Goal: Task Accomplishment & Management: Manage account settings

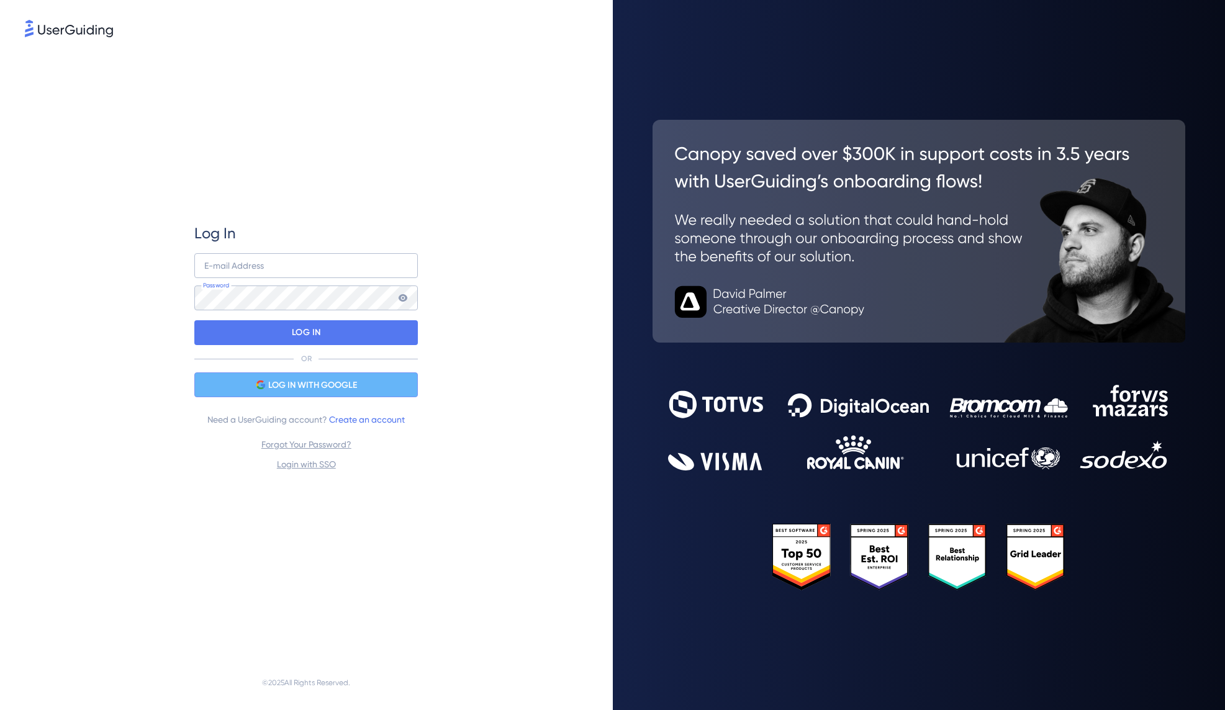
click at [309, 385] on span "LOG IN WITH GOOGLE" at bounding box center [312, 385] width 89 height 15
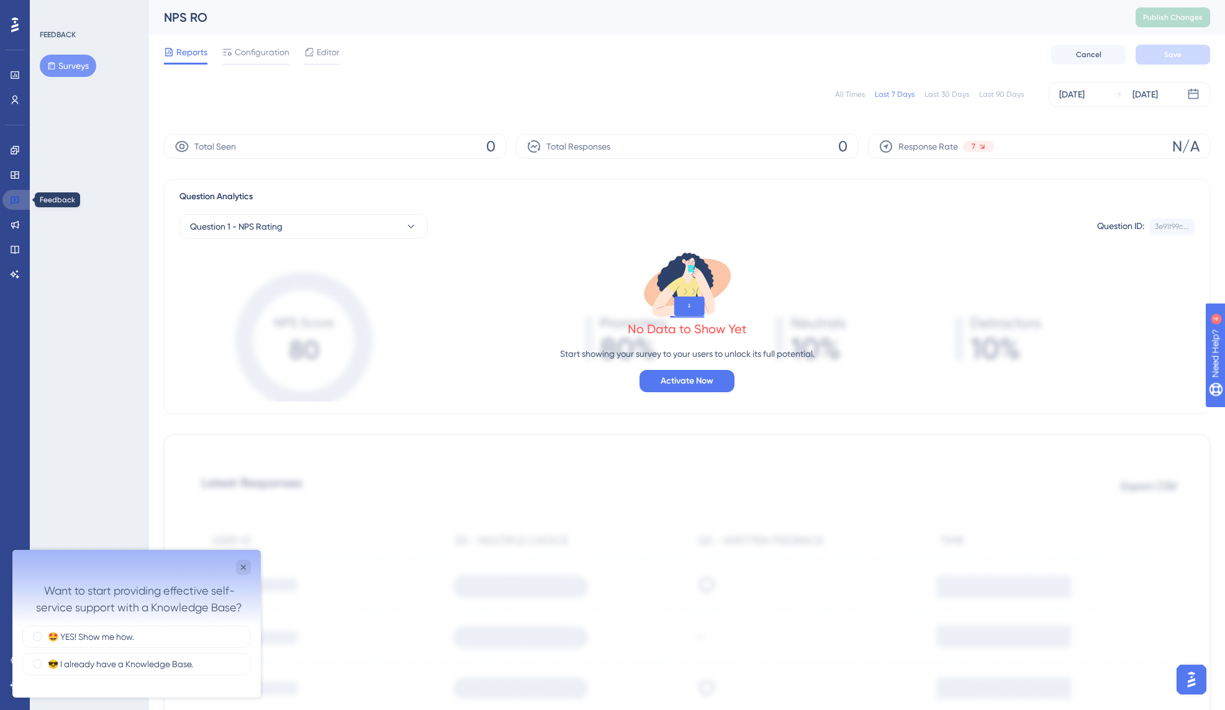
click at [12, 201] on icon at bounding box center [15, 200] width 10 height 10
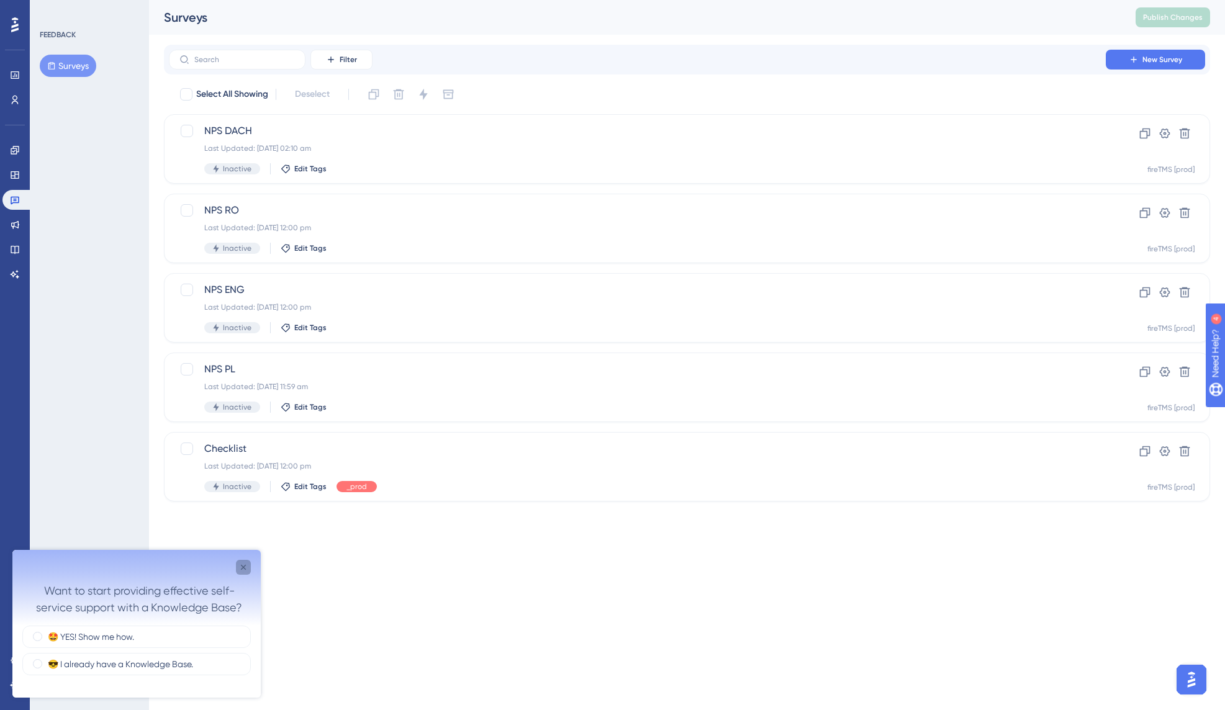
click at [248, 570] on div "Close survey" at bounding box center [243, 567] width 15 height 15
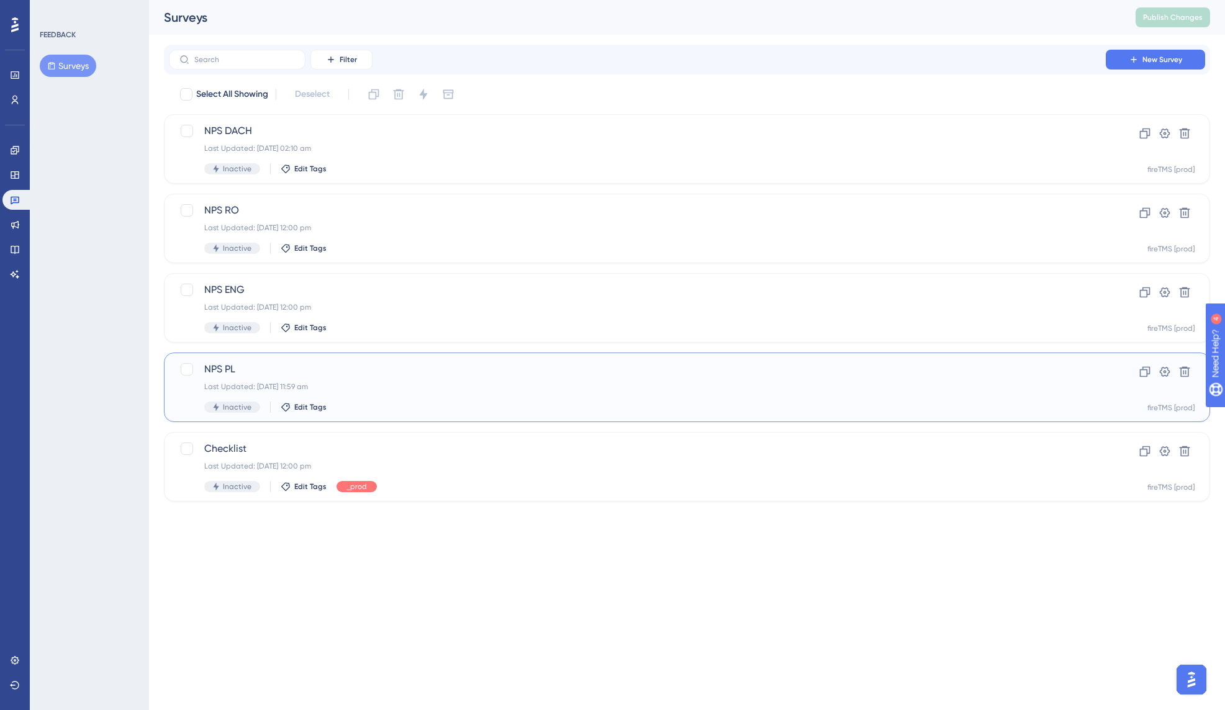
click at [488, 365] on span "NPS PL" at bounding box center [637, 369] width 866 height 15
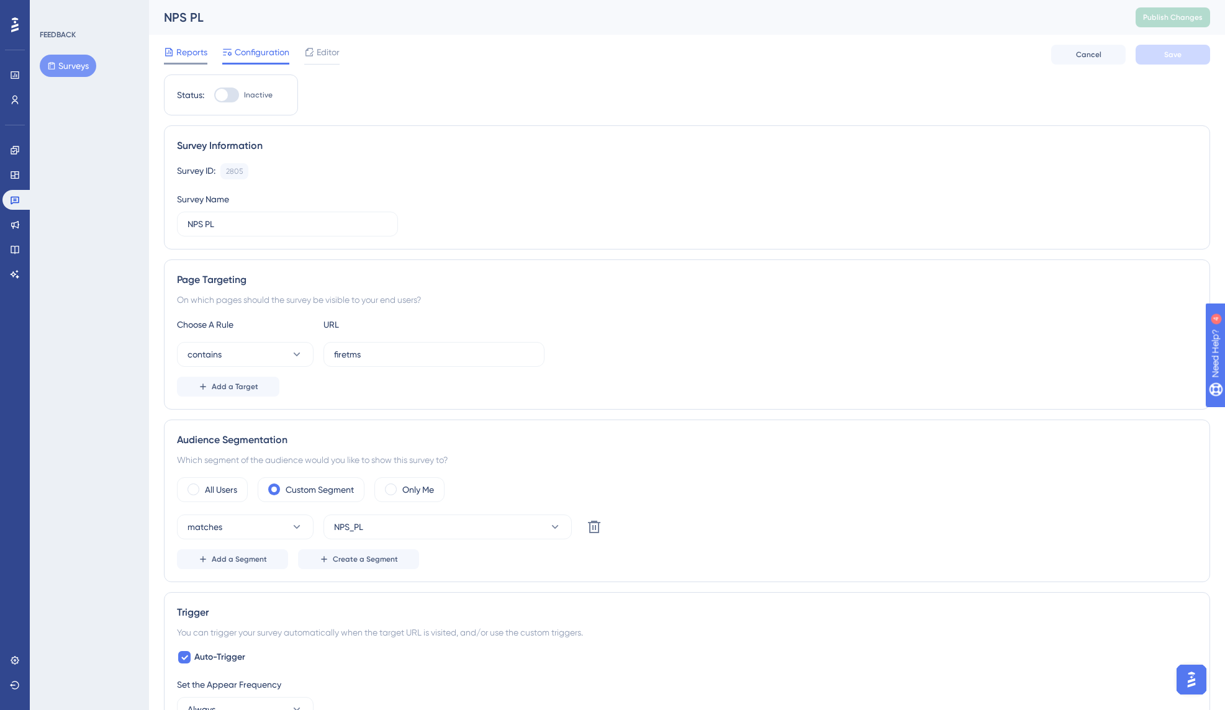
click at [174, 48] on div "Reports" at bounding box center [185, 52] width 43 height 15
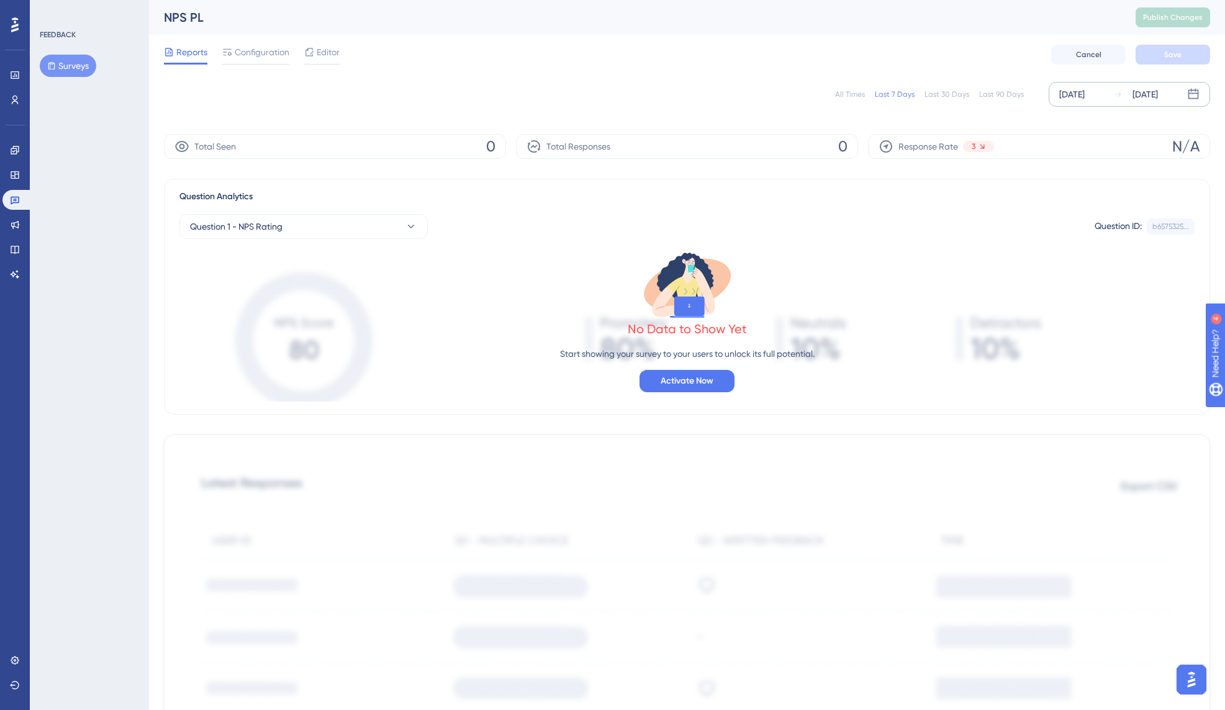
click at [1085, 100] on div "[DATE]" at bounding box center [1071, 94] width 25 height 15
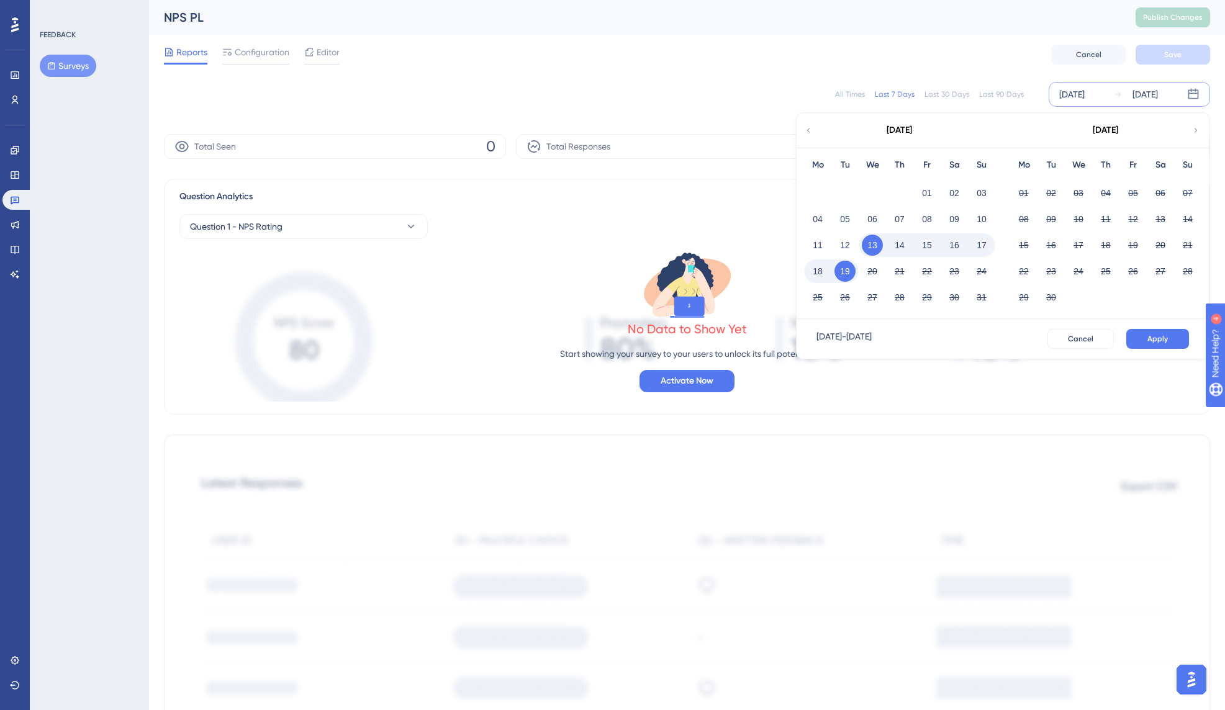
click at [1193, 93] on icon at bounding box center [1194, 94] width 11 height 11
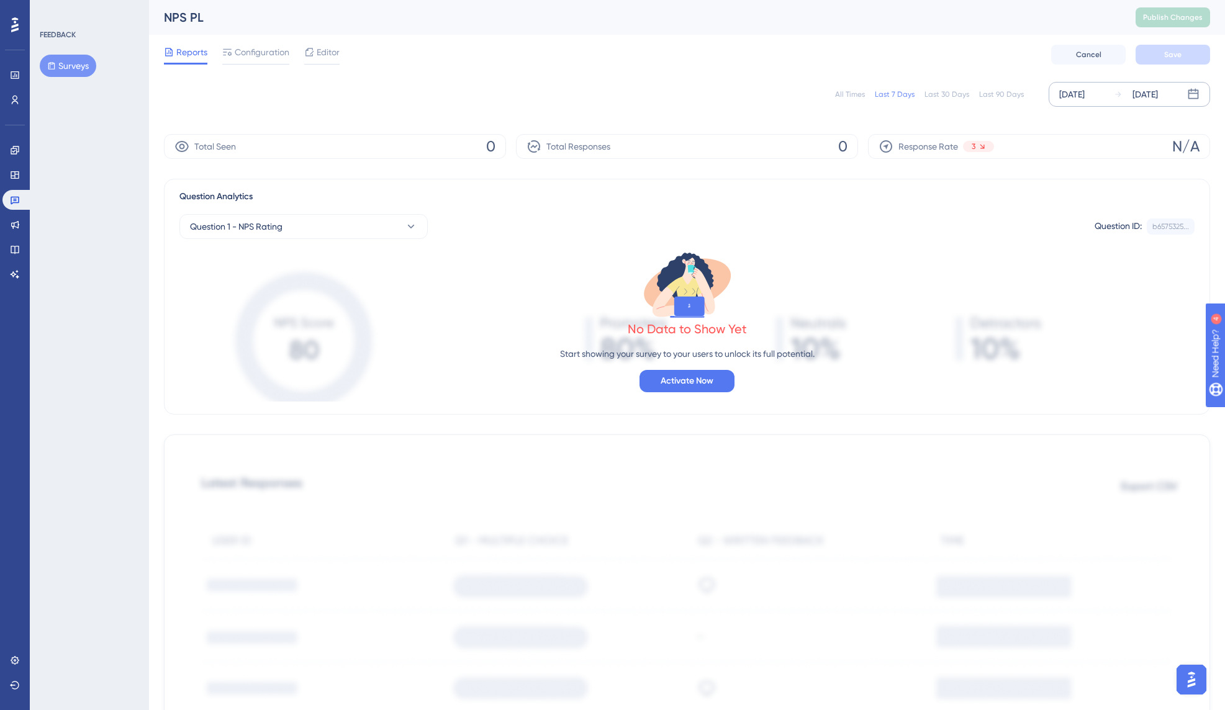
click at [1193, 93] on icon at bounding box center [1194, 94] width 11 height 11
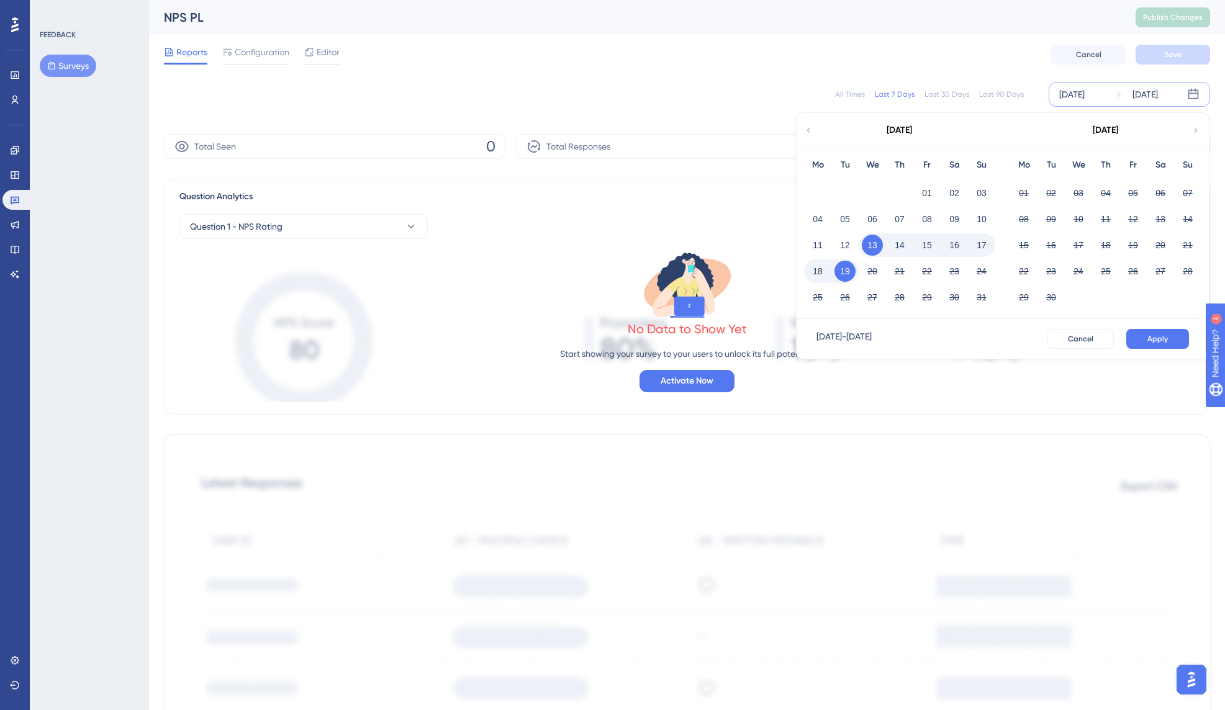
click at [987, 70] on div "Reports Configuration Editor Cancel Save" at bounding box center [687, 55] width 1046 height 40
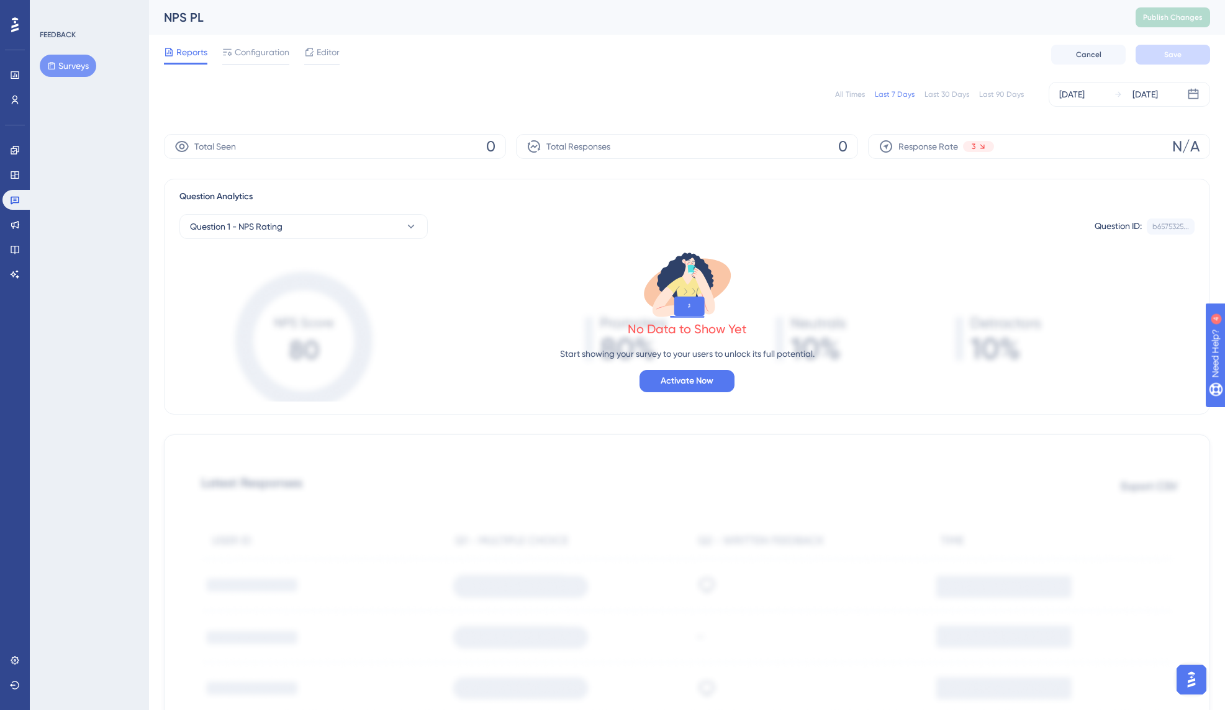
click at [996, 96] on div "Last 90 Days" at bounding box center [1001, 94] width 45 height 10
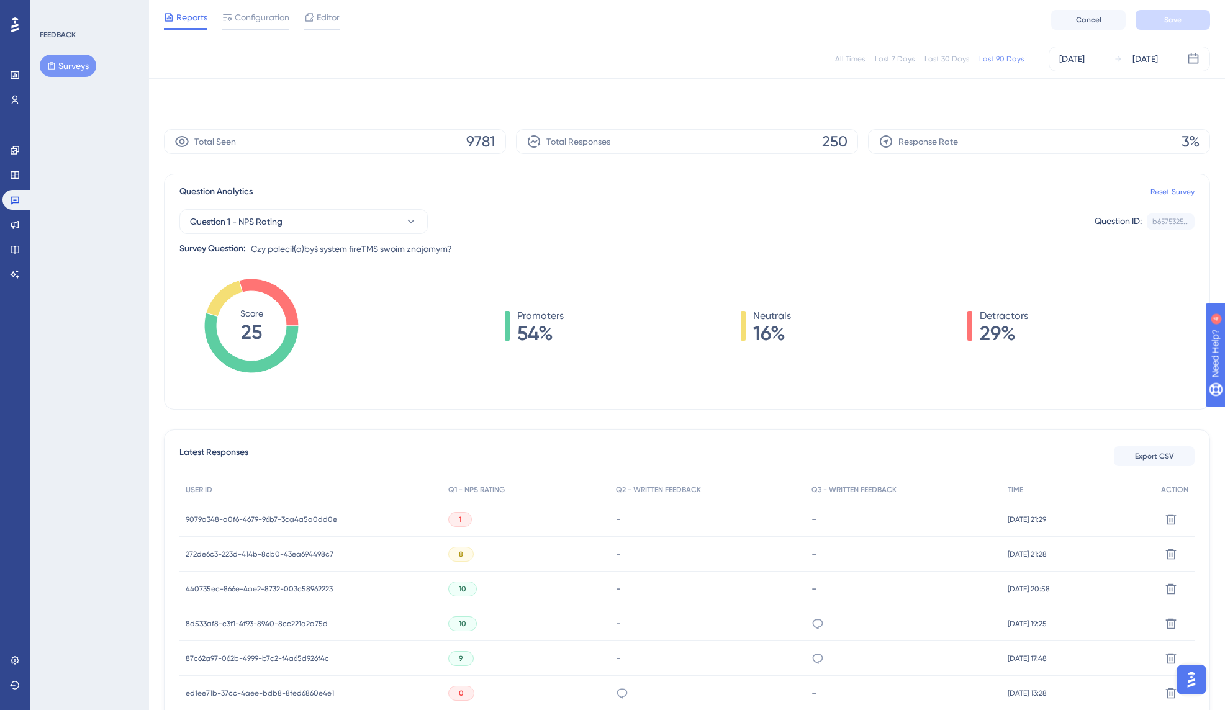
scroll to position [5, 0]
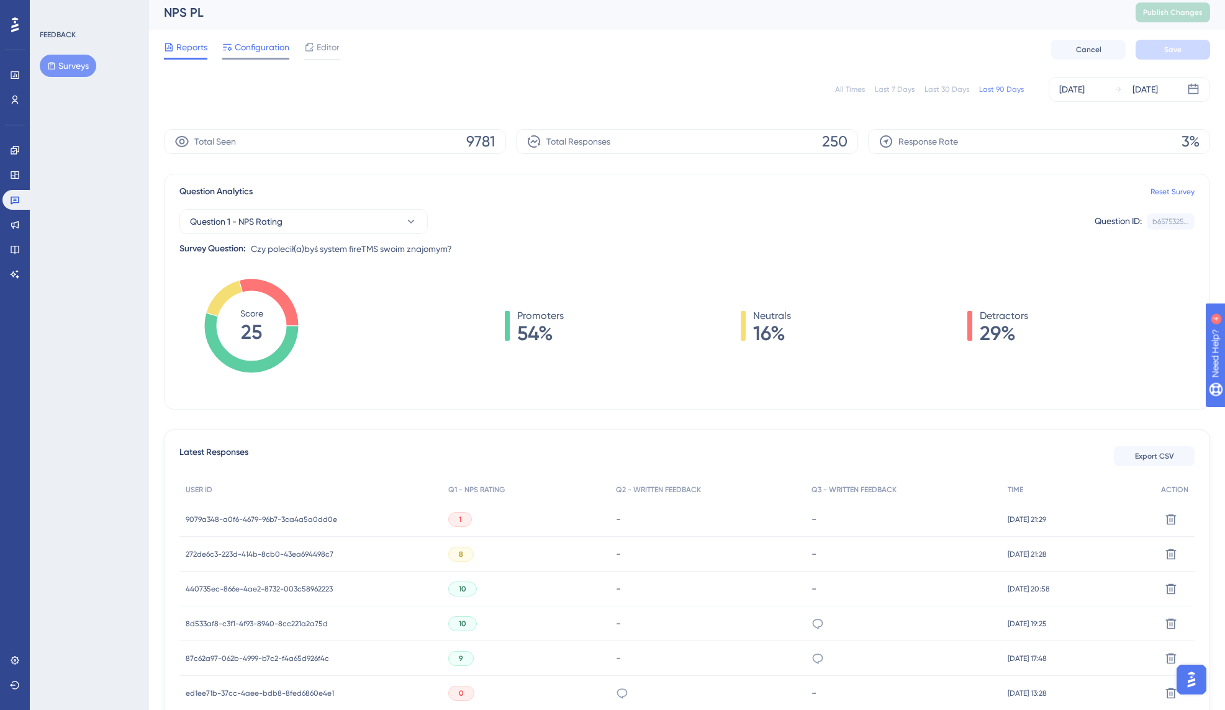
click at [270, 47] on span "Configuration" at bounding box center [262, 47] width 55 height 15
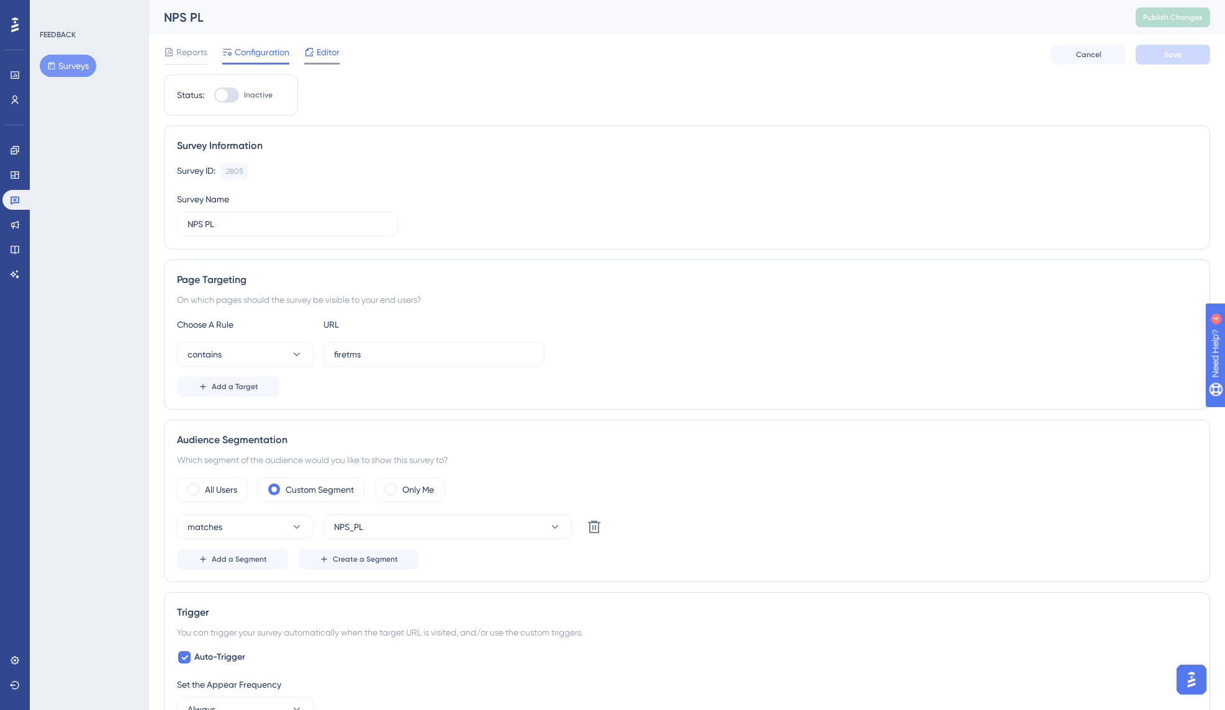
click at [335, 45] on span "Editor" at bounding box center [328, 52] width 23 height 15
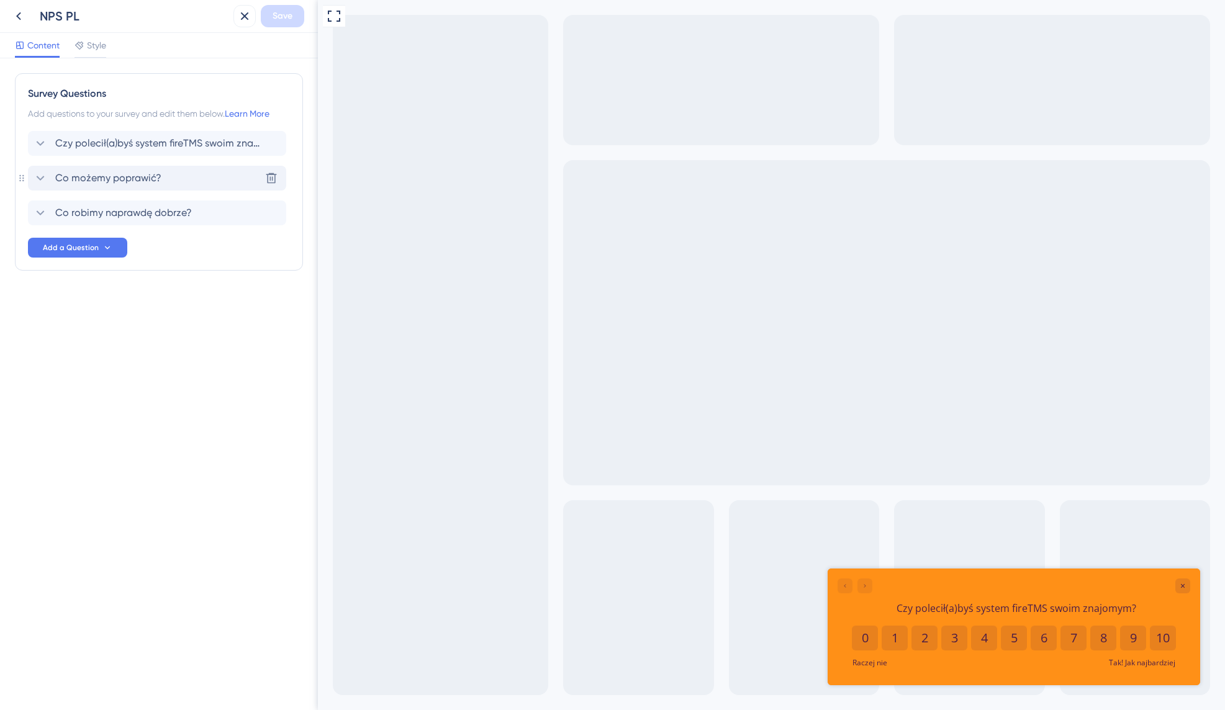
click at [84, 179] on span "Co możemy poprawić?" at bounding box center [108, 178] width 106 height 15
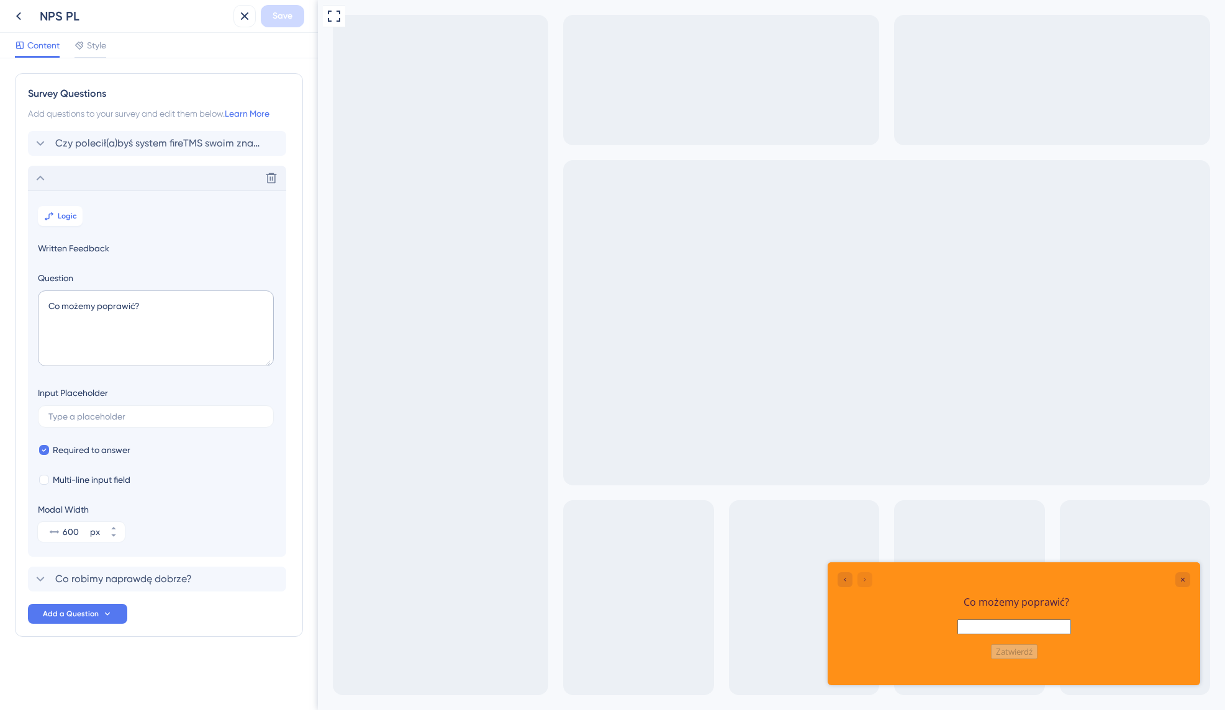
click at [14, 13] on icon at bounding box center [18, 16] width 15 height 15
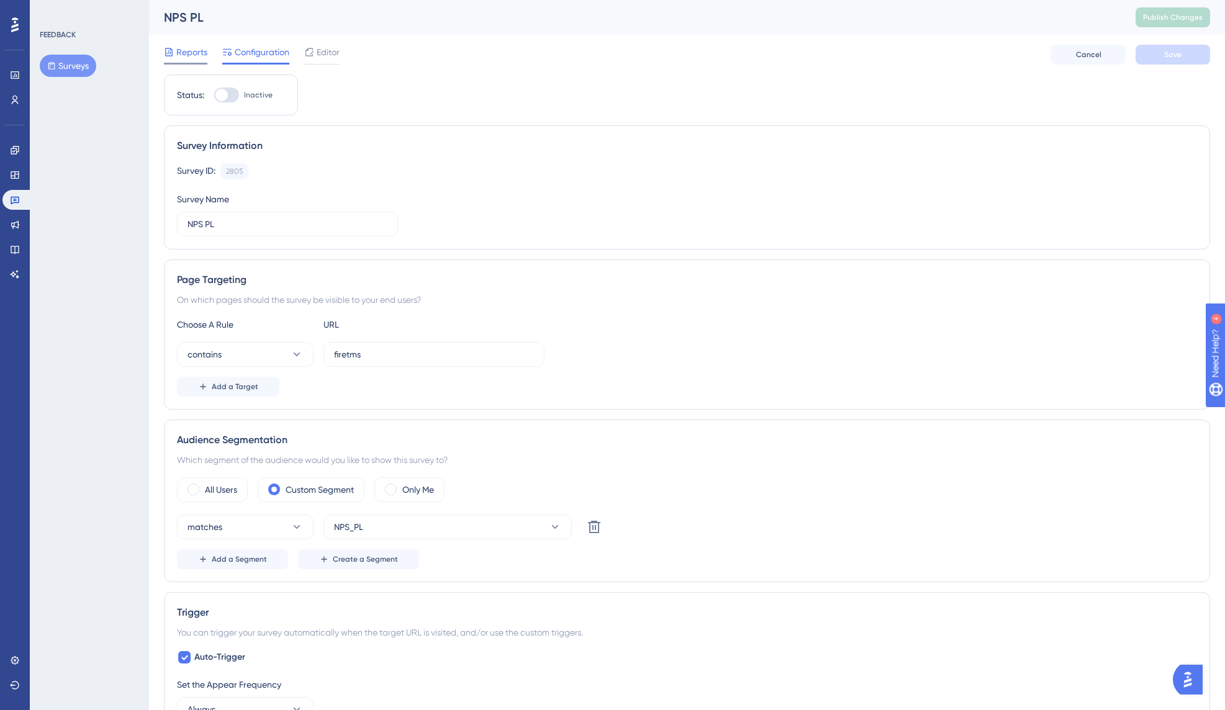
click at [178, 50] on span "Reports" at bounding box center [191, 52] width 31 height 15
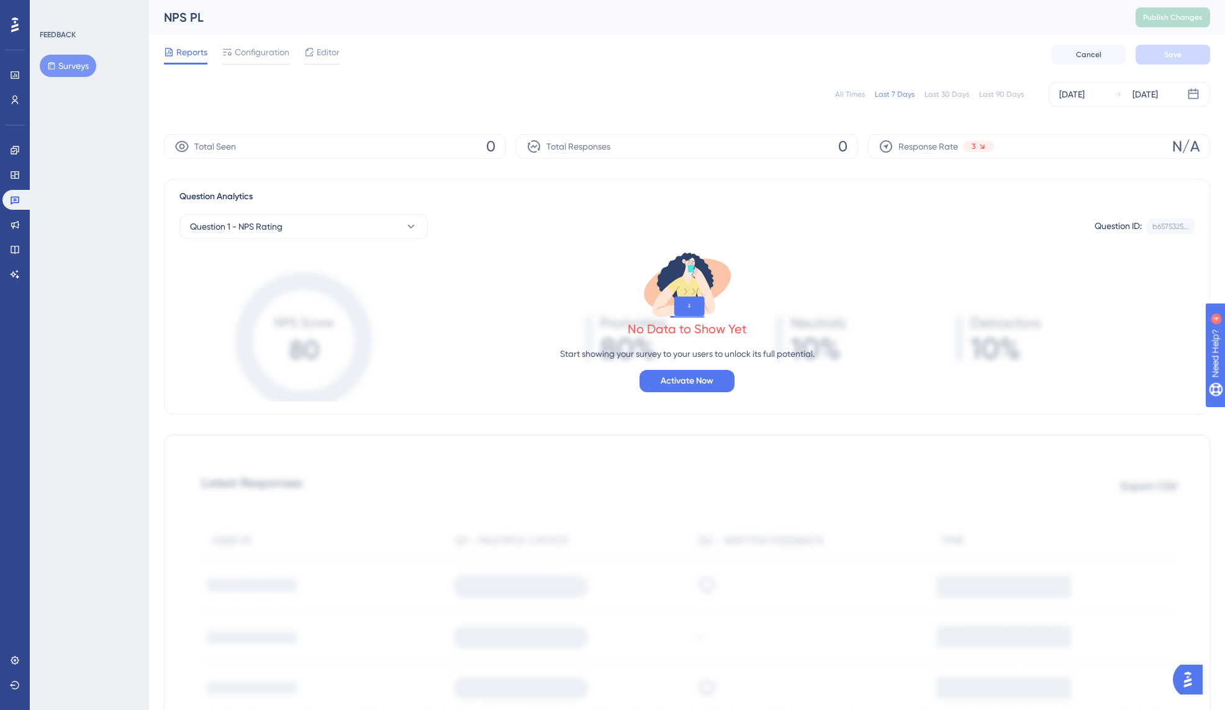
click at [997, 96] on div "Last 90 Days" at bounding box center [1001, 94] width 45 height 10
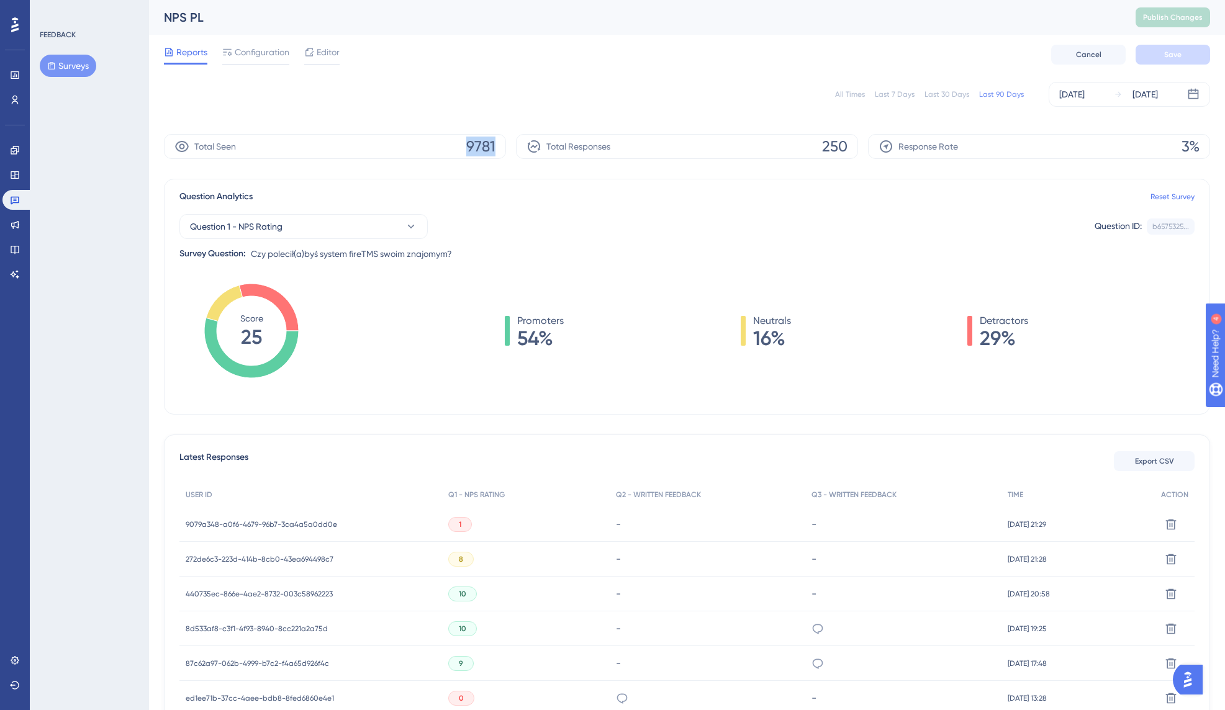
drag, startPoint x: 463, startPoint y: 142, endPoint x: 494, endPoint y: 144, distance: 30.5
click at [494, 144] on div "Total Seen 9781" at bounding box center [335, 146] width 342 height 25
